Goal: Task Accomplishment & Management: Use online tool/utility

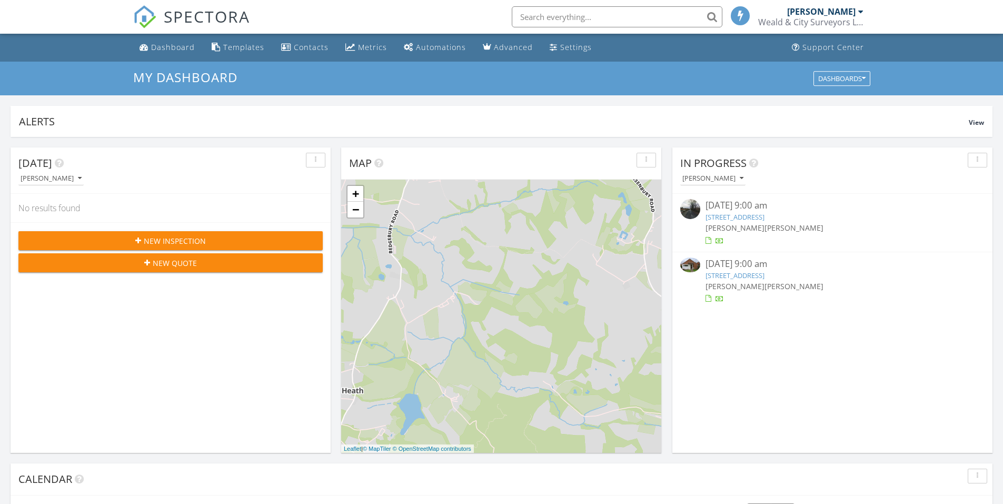
scroll to position [5, 5]
click at [744, 219] on link "1 Chapel Row, Maidstone Road, Matfield , Tonbridge, Kent TN12 7LD" at bounding box center [734, 216] width 59 height 9
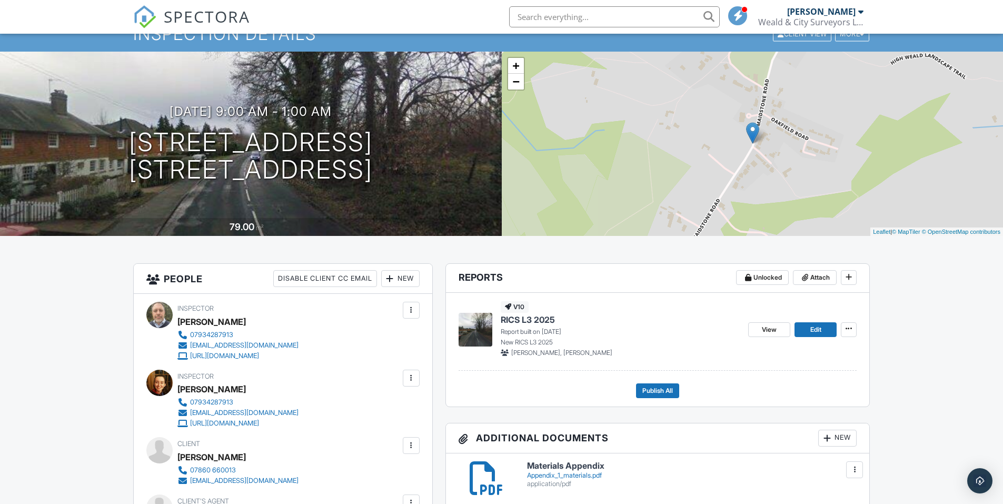
click at [815, 321] on div "View Edit" at bounding box center [802, 329] width 108 height 56
click at [822, 338] on div "View Edit" at bounding box center [802, 329] width 108 height 56
click at [821, 336] on link "Edit" at bounding box center [815, 329] width 42 height 15
